Goal: Task Accomplishment & Management: Use online tool/utility

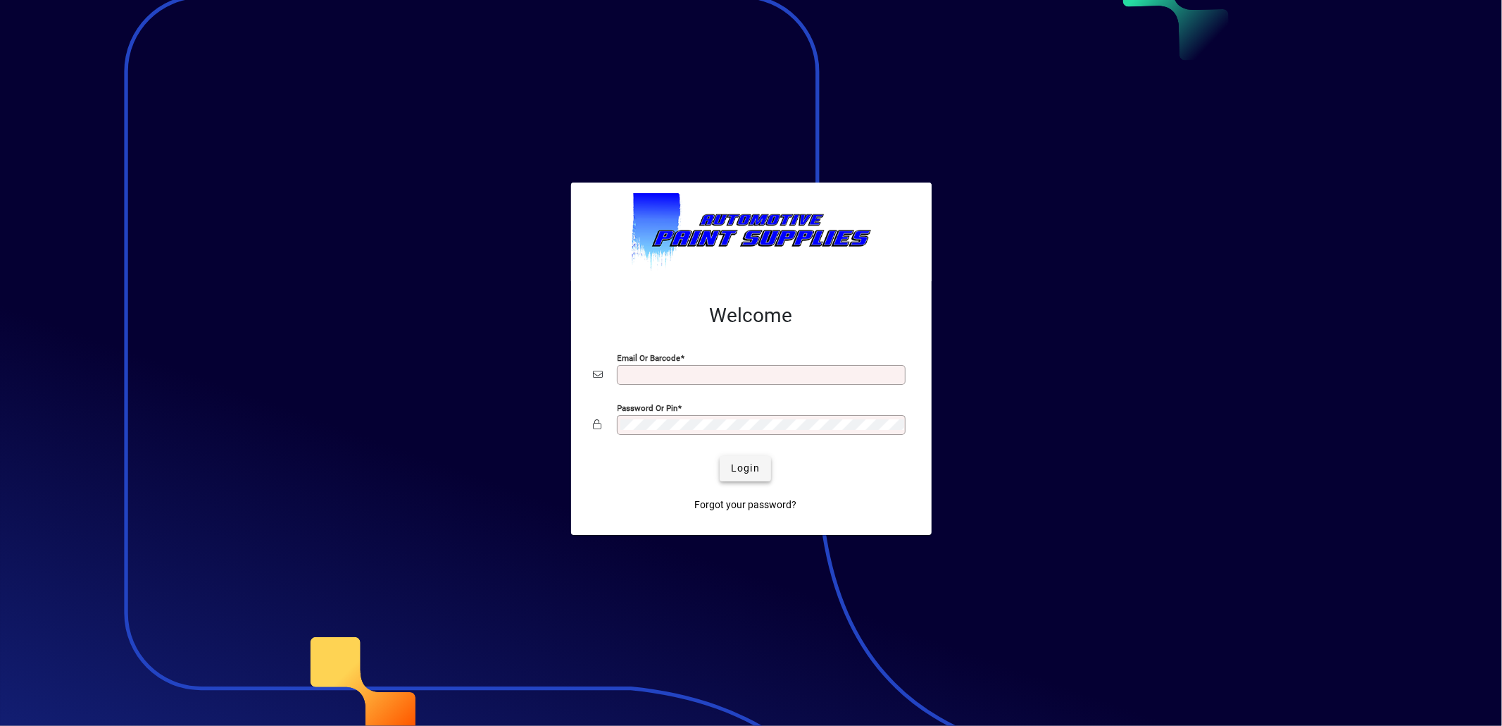
type input "**********"
click at [730, 472] on span "submit" at bounding box center [745, 469] width 51 height 34
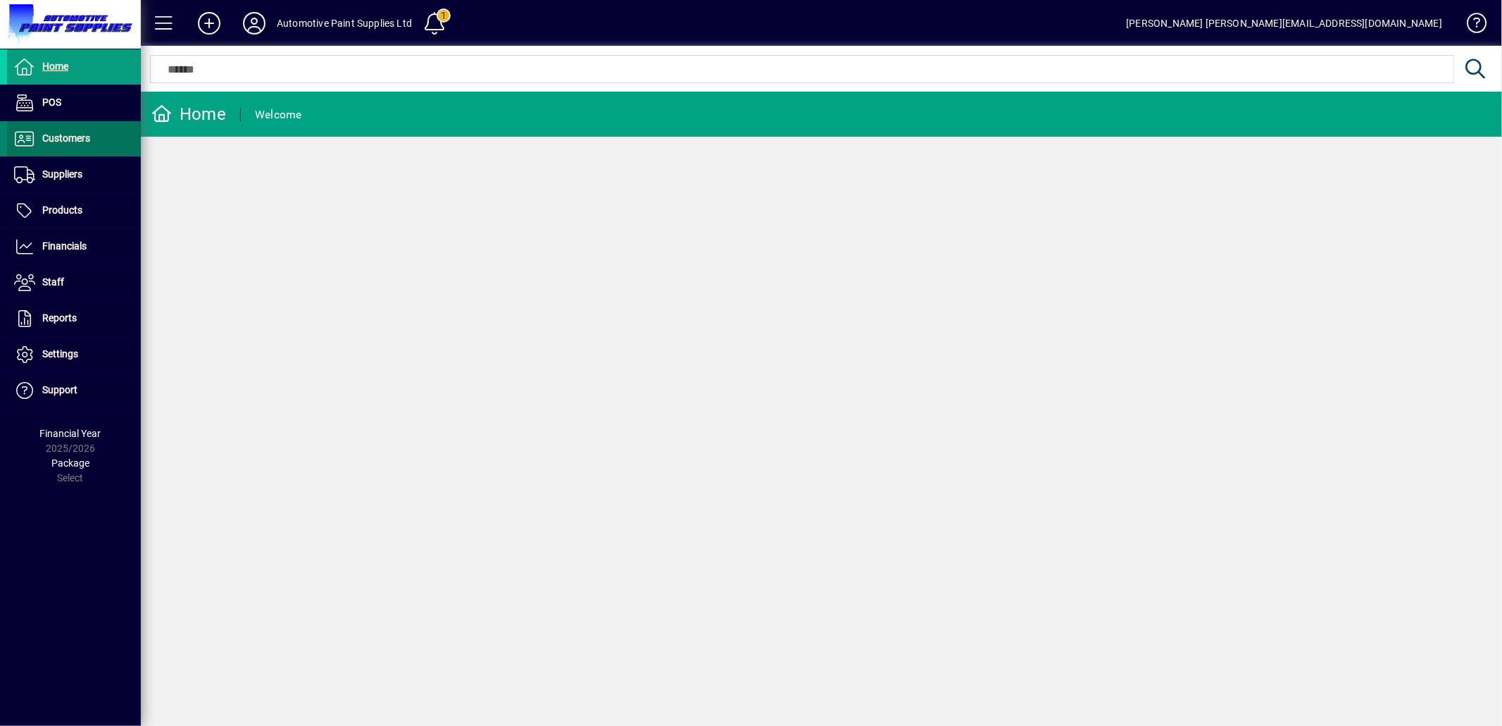
click at [73, 132] on span "Customers" at bounding box center [66, 137] width 48 height 11
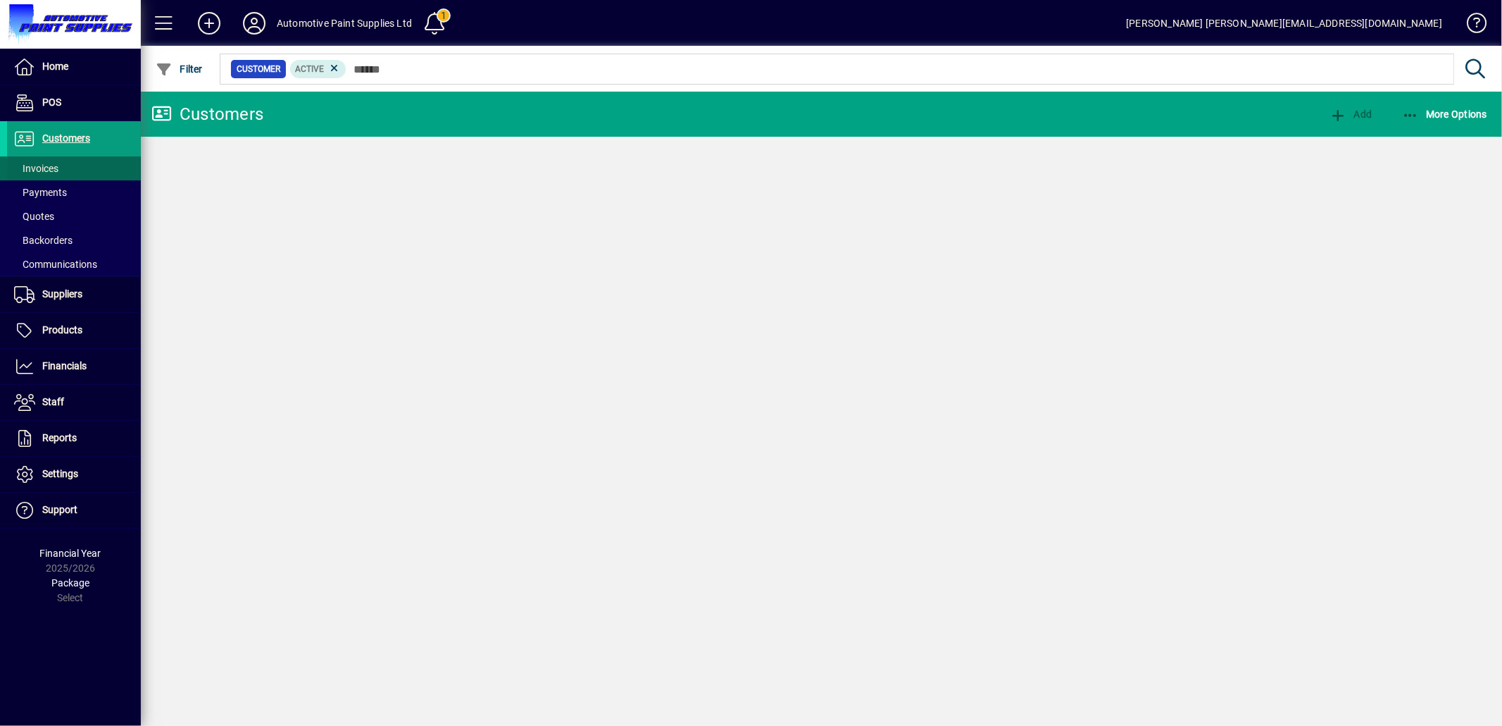
click at [39, 165] on span "Invoices" at bounding box center [36, 168] width 44 height 11
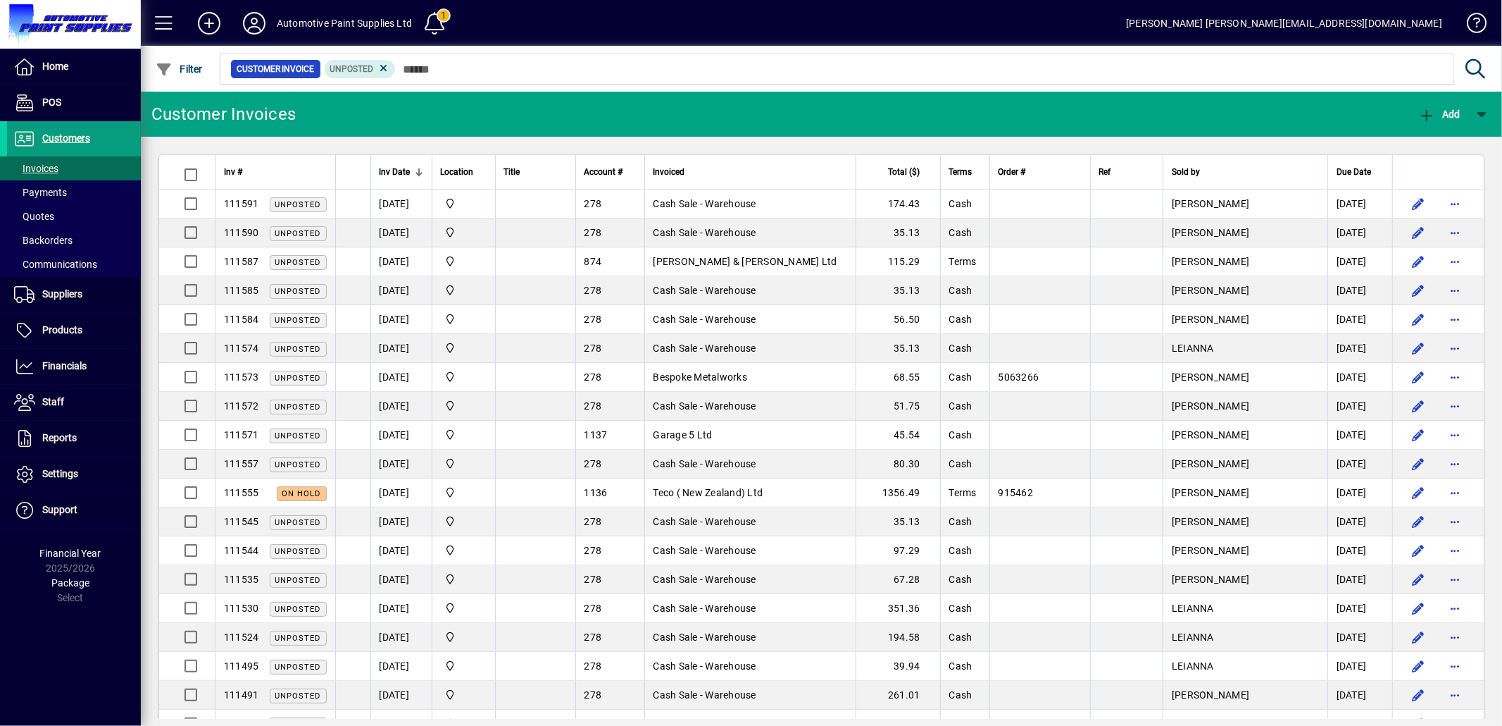
click at [714, 259] on span "Algie & Chapmen Ltd" at bounding box center [746, 261] width 184 height 11
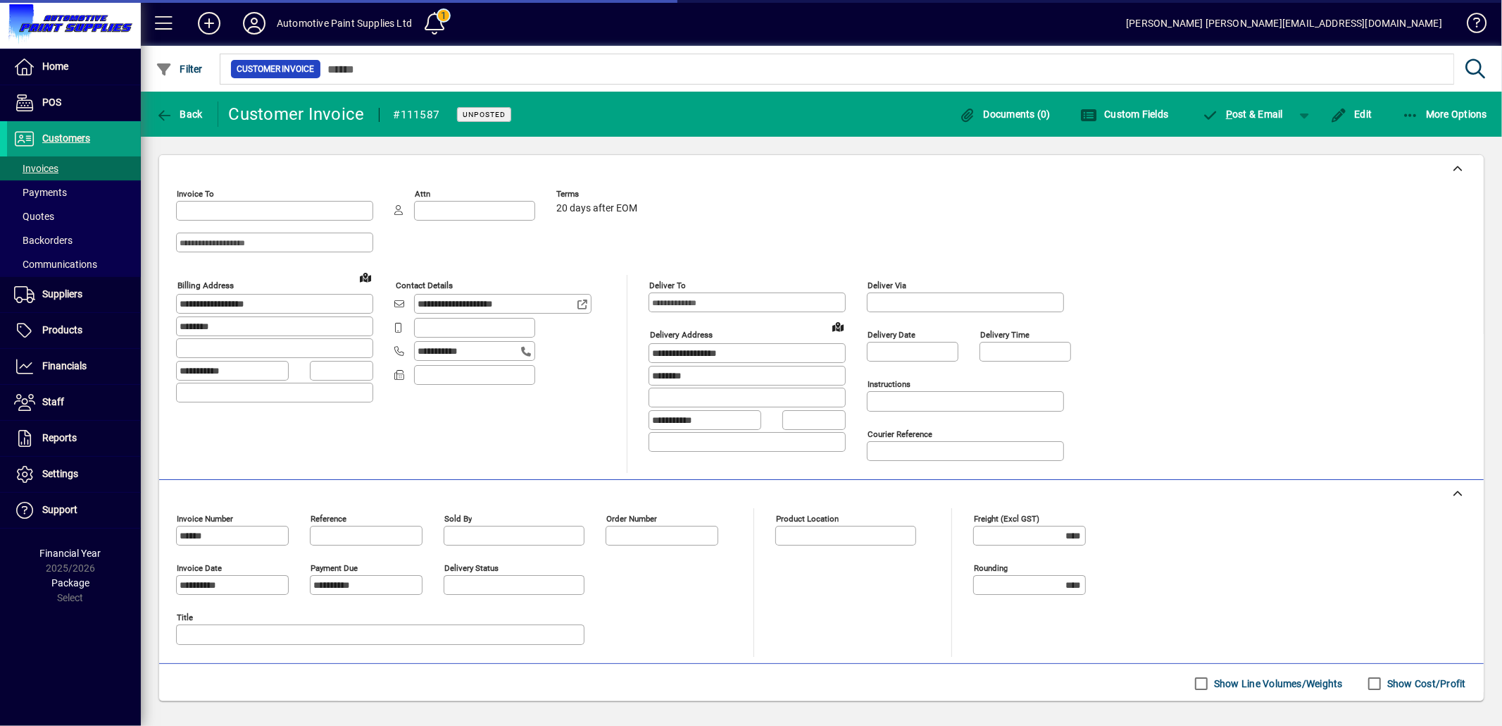
type input "**********"
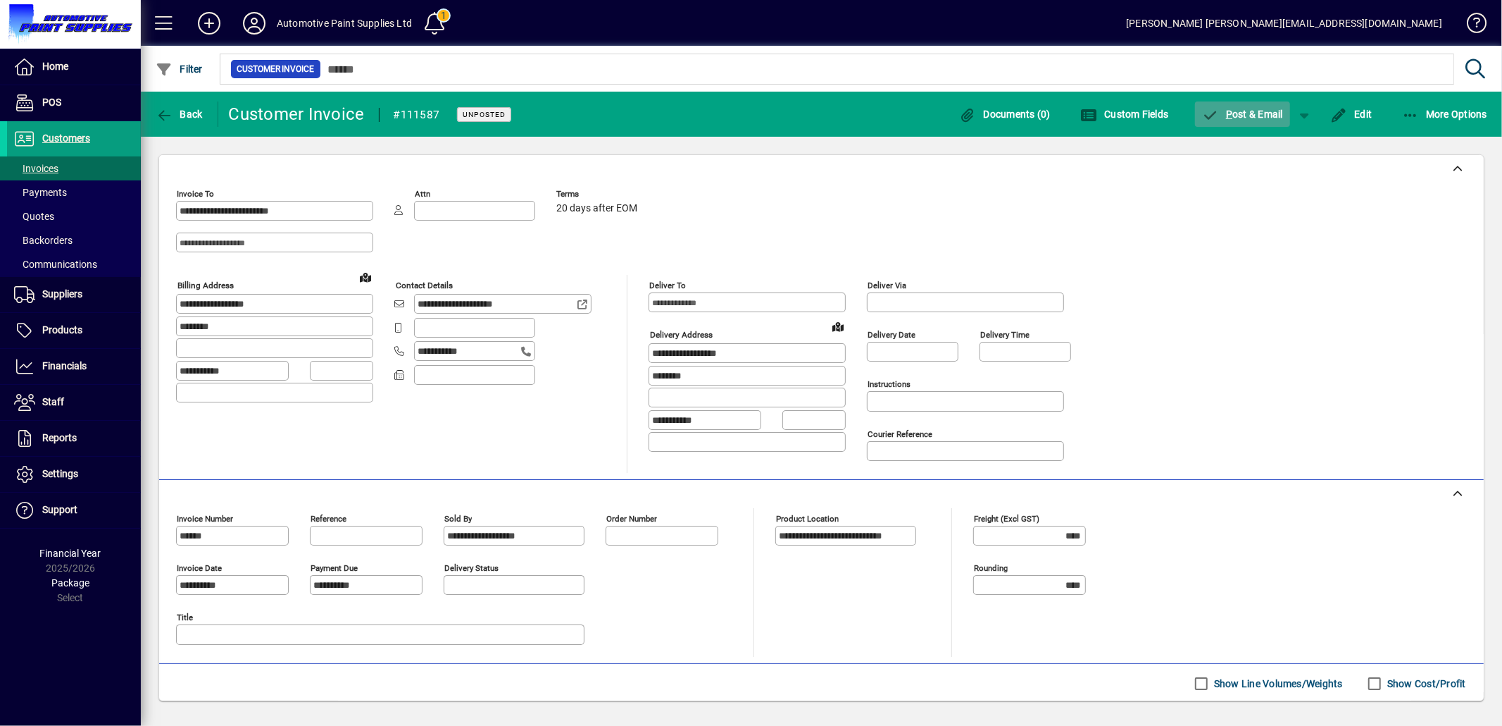
click at [1250, 113] on span "P ost & Email" at bounding box center [1243, 113] width 82 height 11
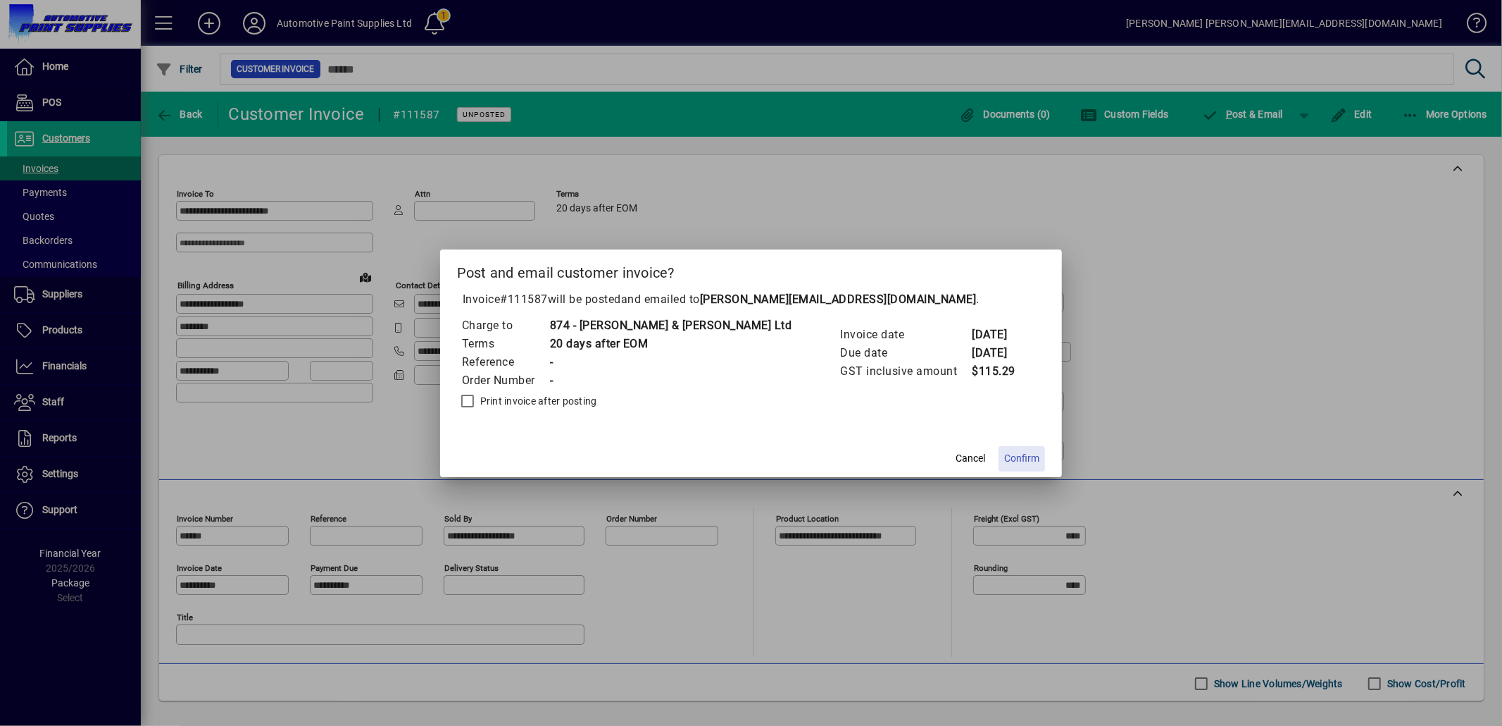
click at [999, 447] on span at bounding box center [1022, 459] width 46 height 34
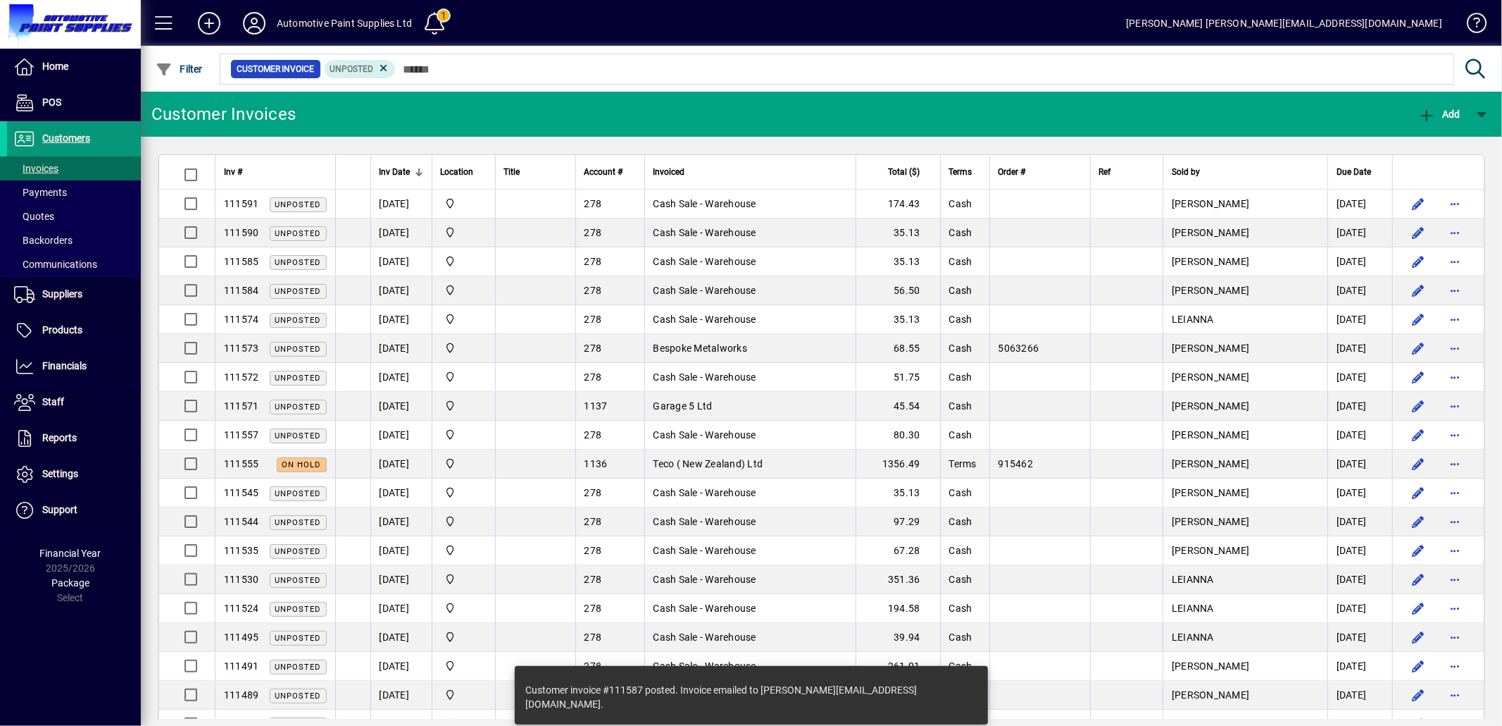
click at [68, 135] on span "Customers" at bounding box center [66, 137] width 48 height 11
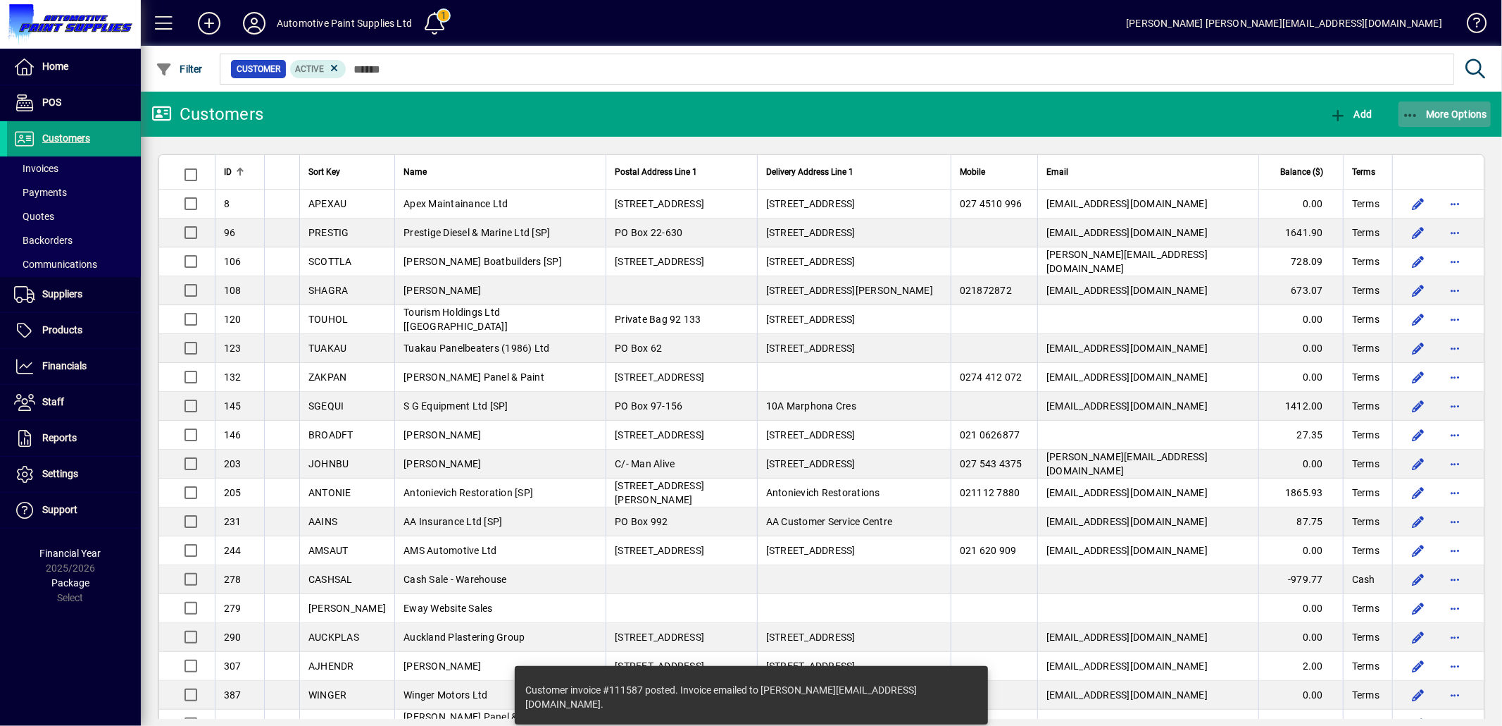
click at [1417, 111] on icon "button" at bounding box center [1411, 115] width 18 height 14
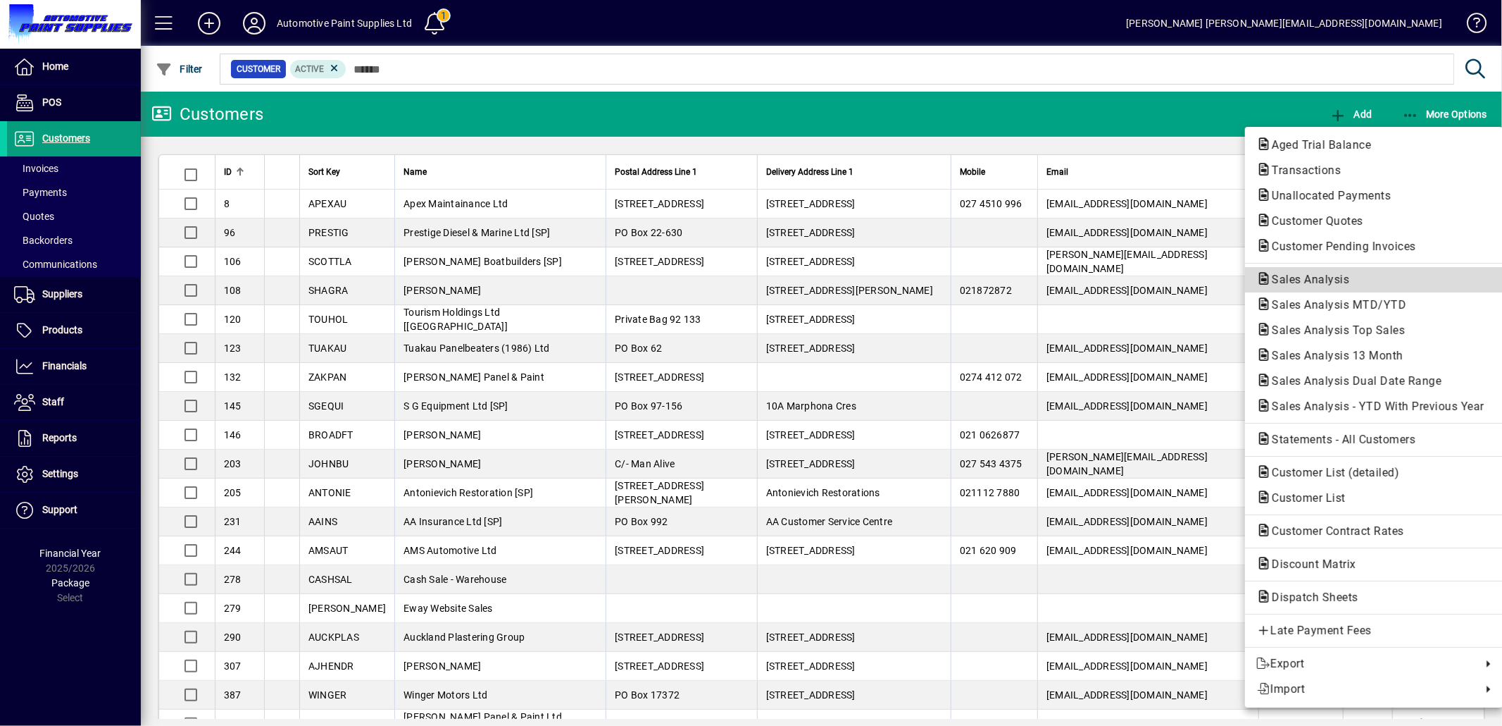
click at [1305, 280] on span "Sales Analysis" at bounding box center [1307, 279] width 100 height 13
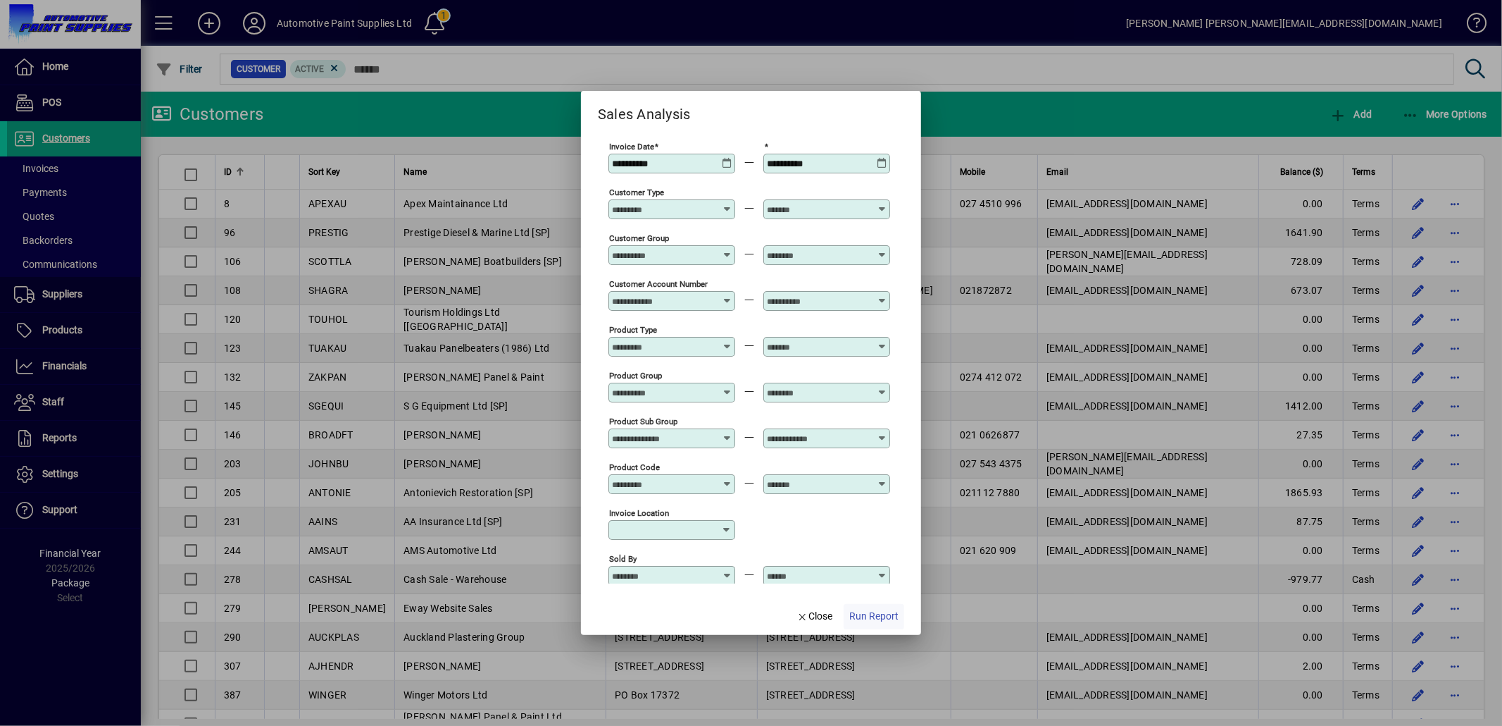
type input "**********"
click at [871, 618] on span "Run Report" at bounding box center [874, 616] width 49 height 15
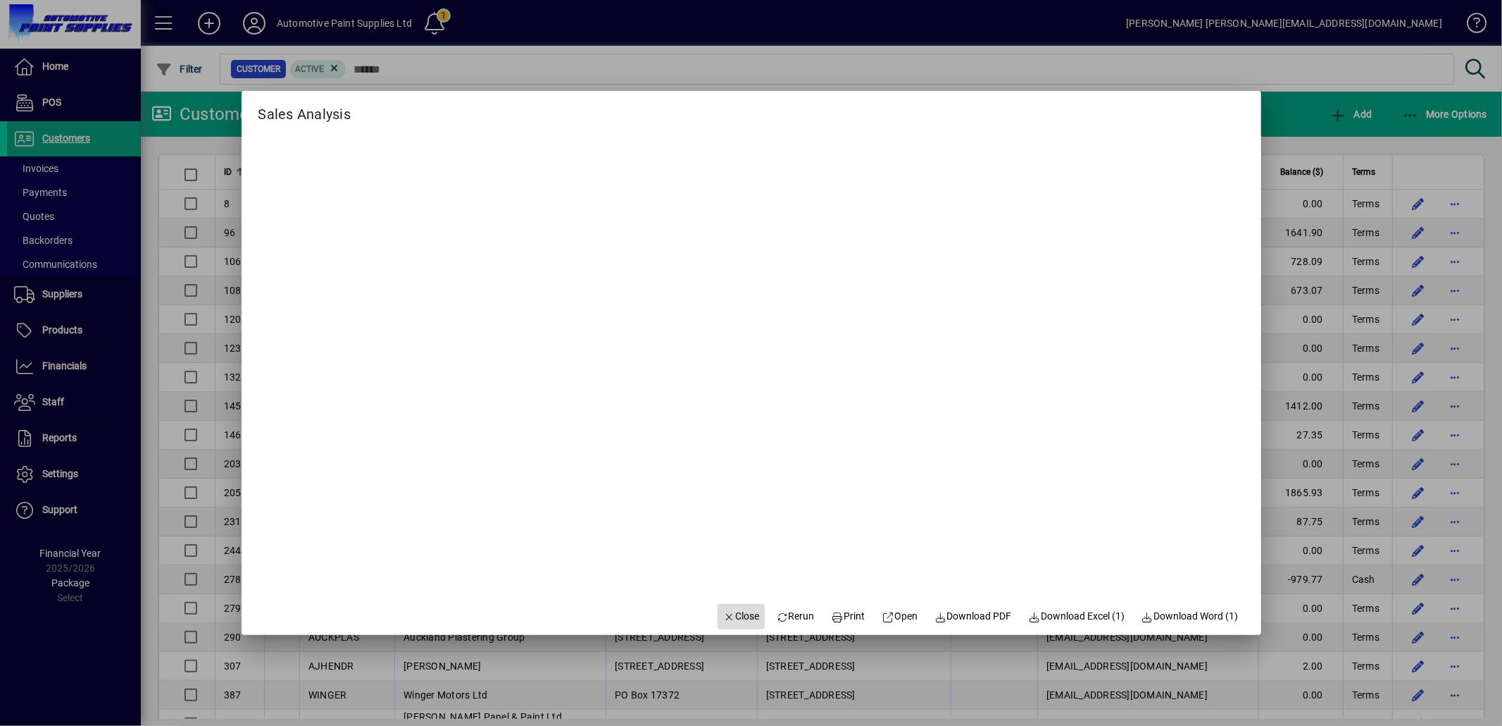
click at [737, 611] on span "Close" at bounding box center [741, 616] width 37 height 15
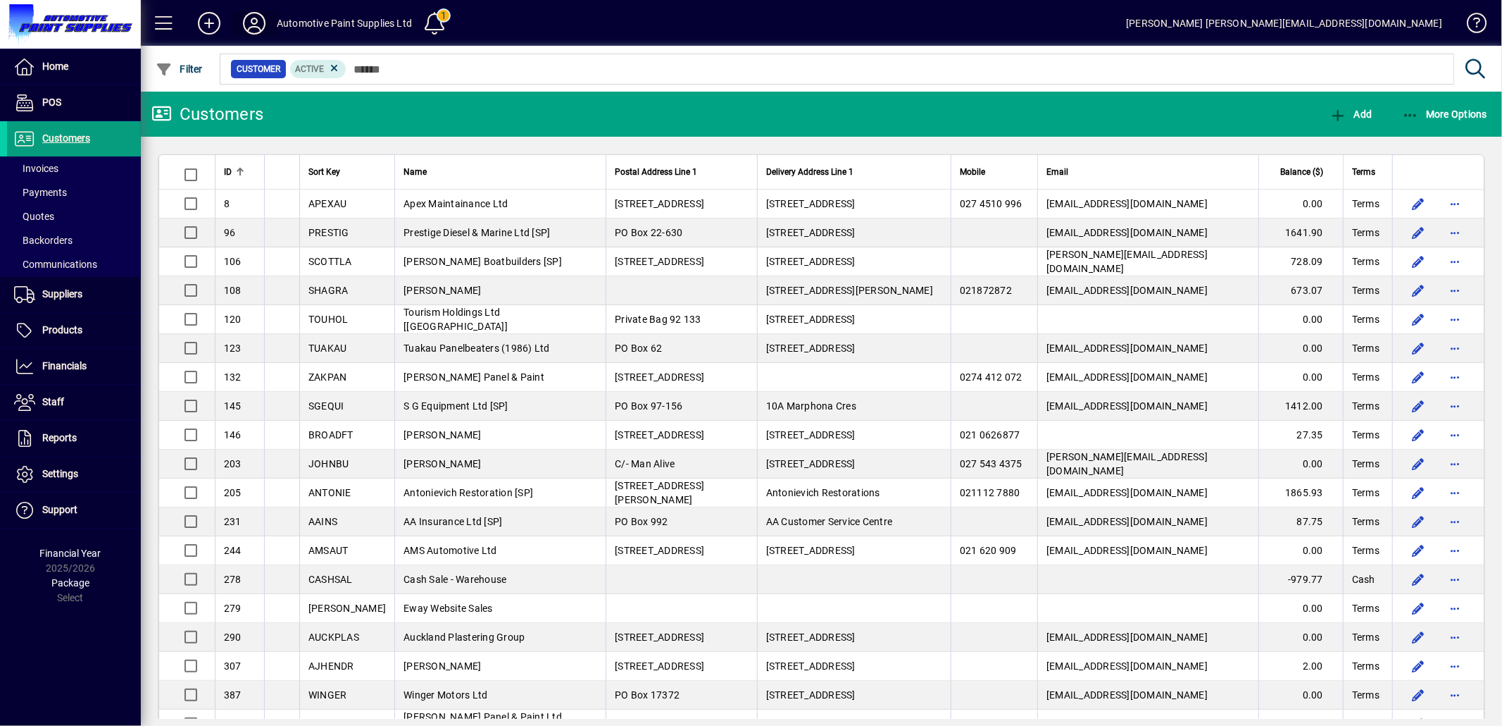
click at [251, 24] on icon at bounding box center [254, 23] width 28 height 23
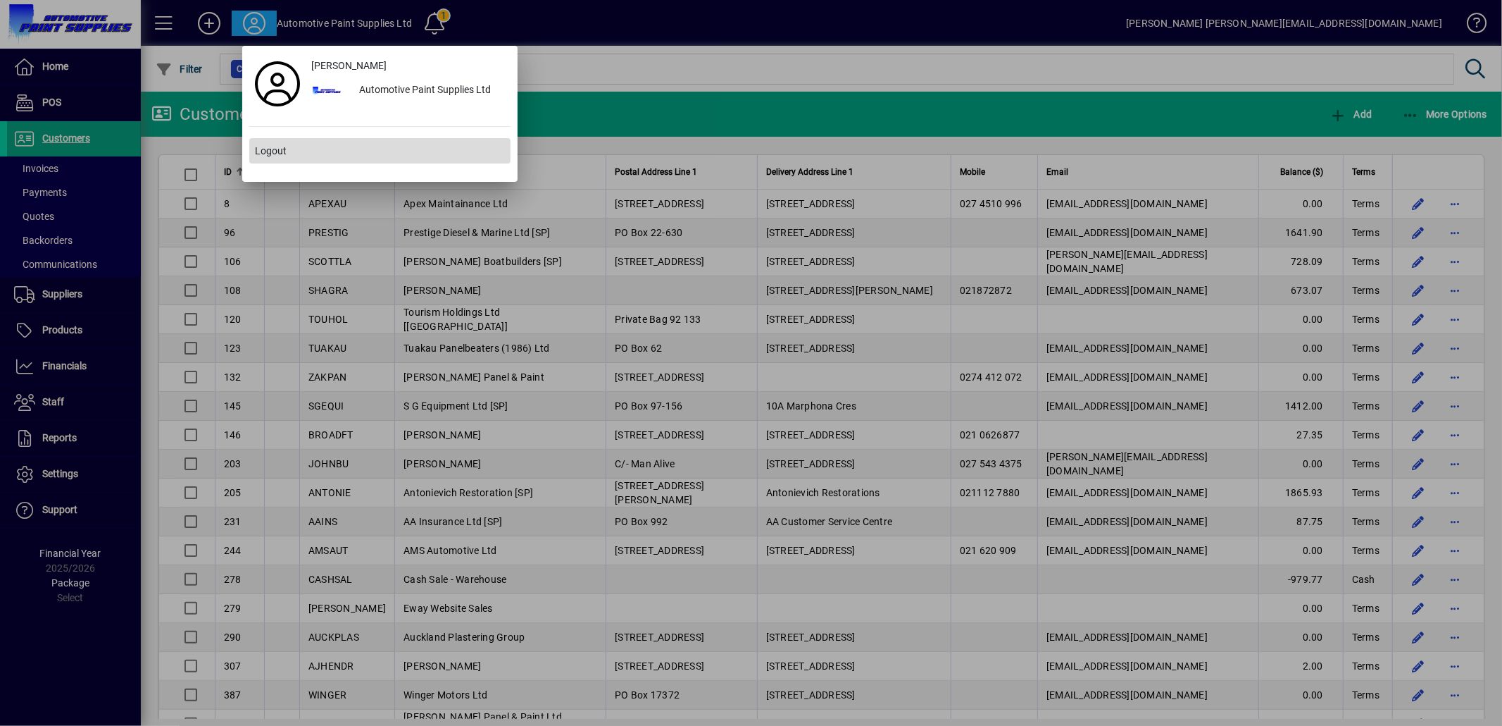
click at [269, 152] on span "Logout" at bounding box center [271, 151] width 32 height 15
